Goal: Book appointment/travel/reservation

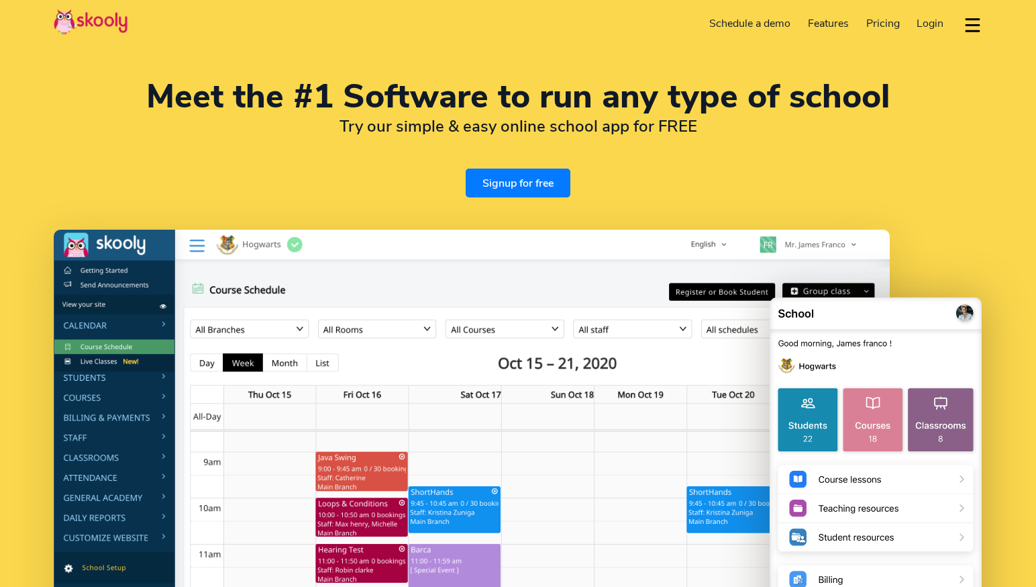
select select "en"
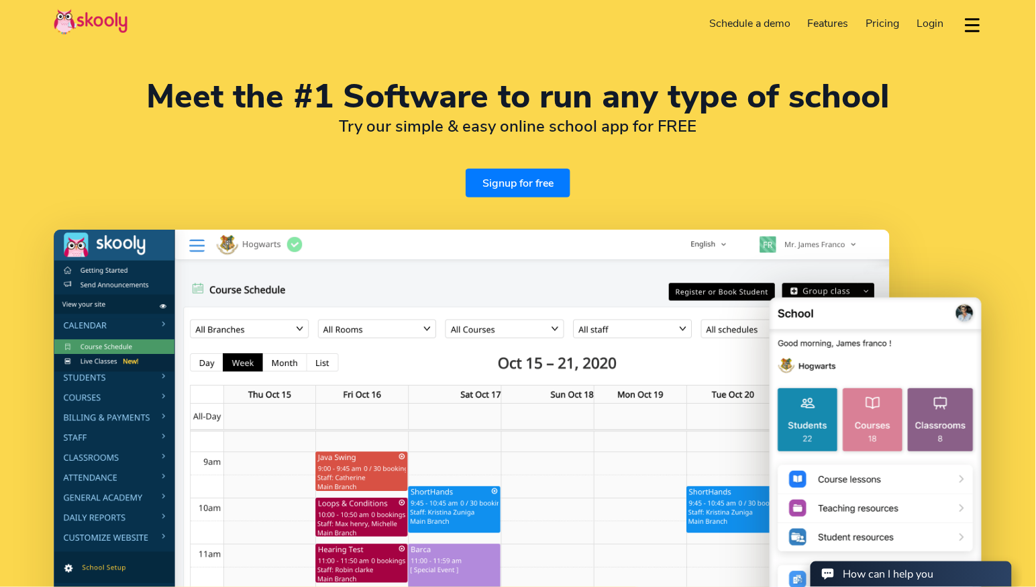
select select "65"
select select "[GEOGRAPHIC_DATA]"
select select "[GEOGRAPHIC_DATA]/[GEOGRAPHIC_DATA]"
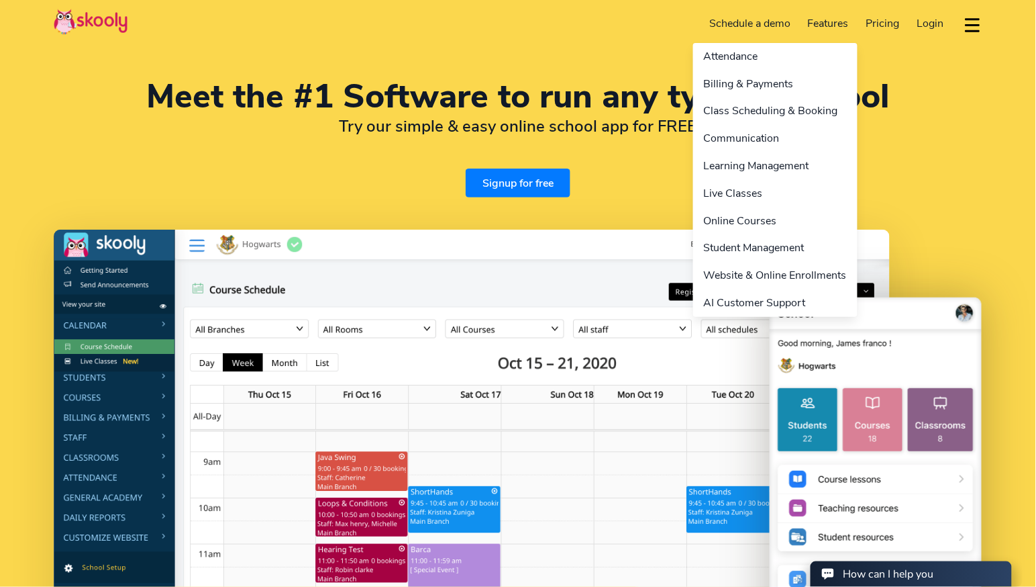
click at [852, 13] on link "Features" at bounding box center [828, 23] width 58 height 21
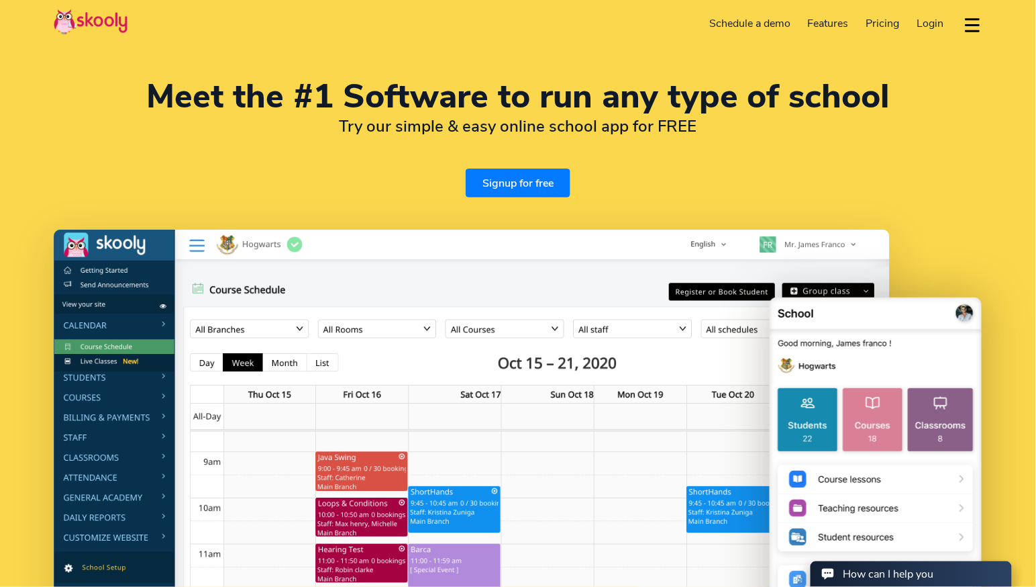
click at [722, 23] on link "Schedule a demo" at bounding box center [750, 23] width 99 height 21
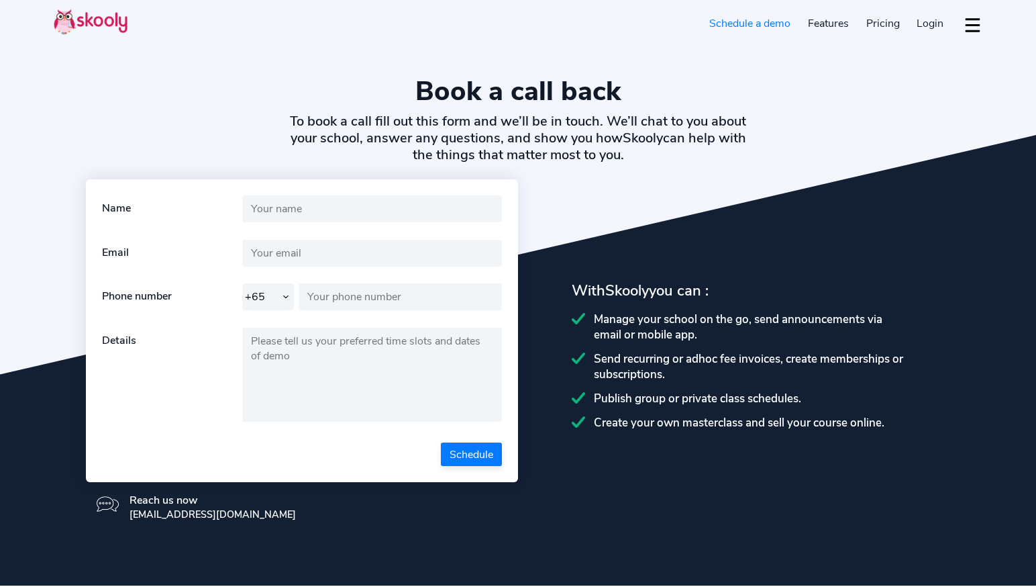
select select "65"
select select "en"
select select "65"
select select "[GEOGRAPHIC_DATA]"
select select "[GEOGRAPHIC_DATA]/[GEOGRAPHIC_DATA]"
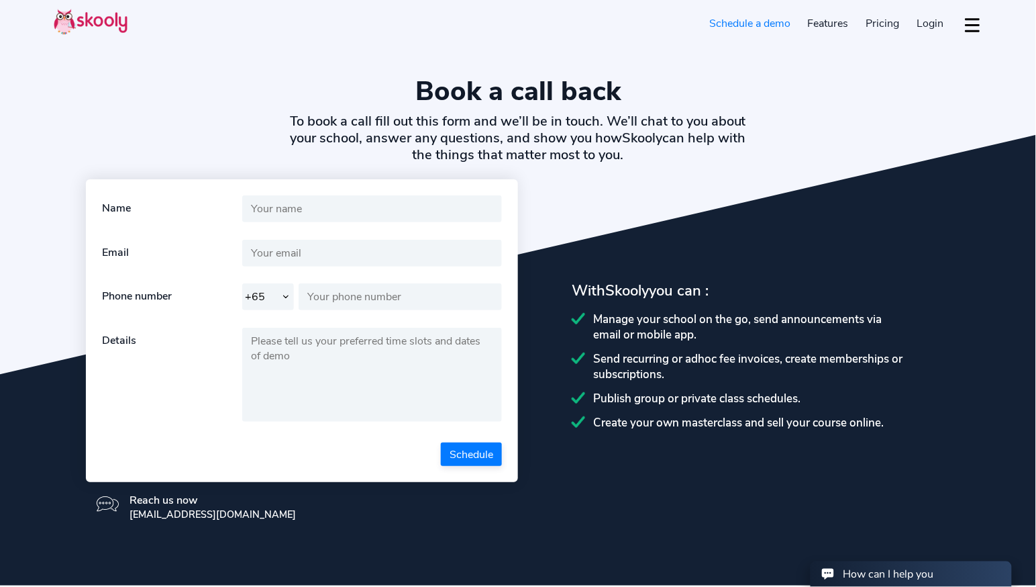
click at [86, 23] on img at bounding box center [91, 22] width 74 height 26
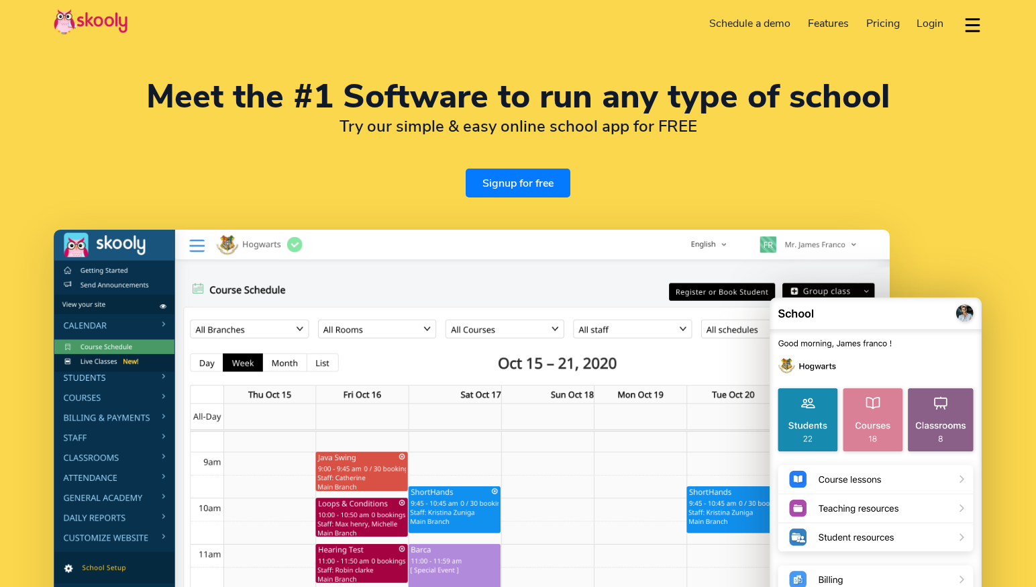
select select "en"
select select "65"
select select "[GEOGRAPHIC_DATA]"
select select "[GEOGRAPHIC_DATA]/[GEOGRAPHIC_DATA]"
